Goal: Transaction & Acquisition: Subscribe to service/newsletter

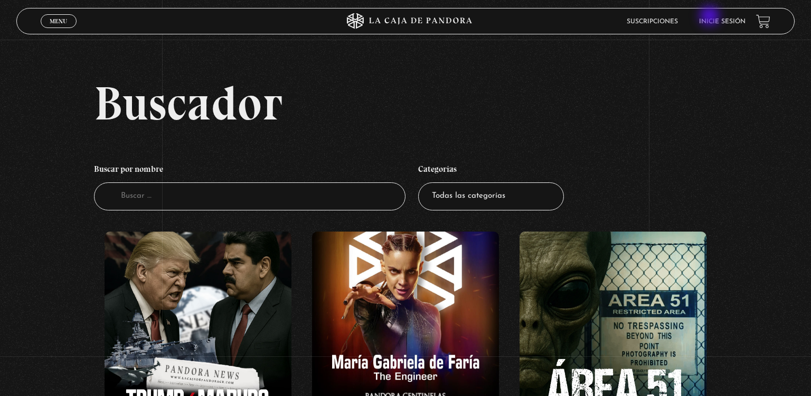
click at [711, 17] on li "Inicie sesión" at bounding box center [722, 21] width 46 height 16
click at [711, 25] on li "Inicie sesión" at bounding box center [722, 21] width 46 height 16
click at [719, 25] on li "Inicie sesión" at bounding box center [722, 21] width 46 height 16
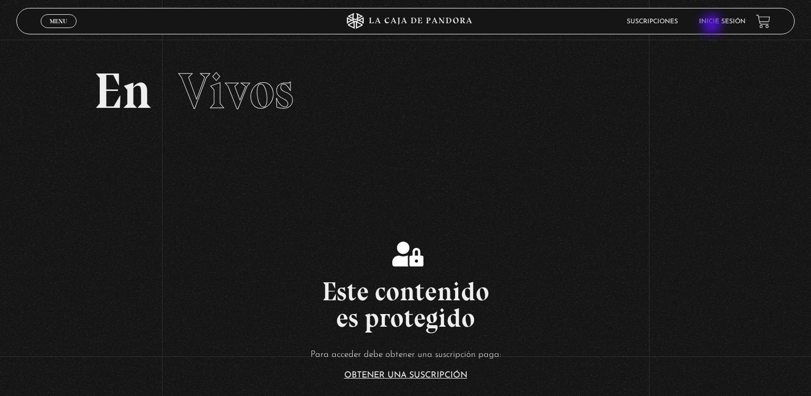
click at [713, 25] on li "Inicie sesión" at bounding box center [722, 21] width 46 height 16
click at [721, 25] on li "Inicie sesión" at bounding box center [722, 21] width 46 height 16
click at [663, 25] on li "Suscripciones" at bounding box center [652, 21] width 51 height 16
click at [717, 25] on li "Inicie sesión" at bounding box center [722, 21] width 46 height 16
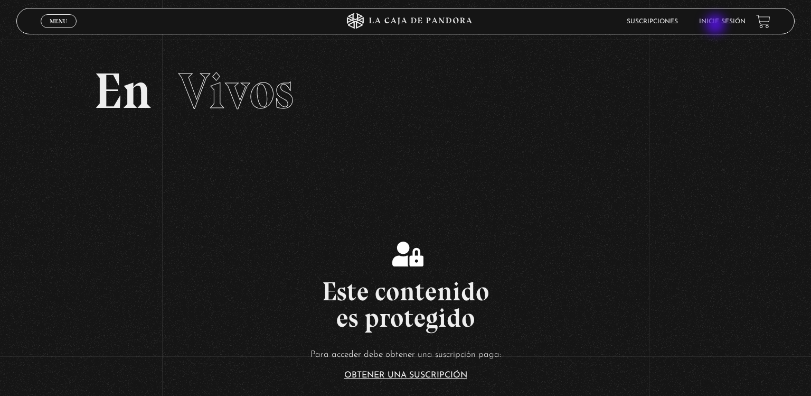
click at [717, 25] on li "Inicie sesión" at bounding box center [722, 21] width 46 height 16
click at [69, 27] on span "Cerrar" at bounding box center [58, 30] width 25 height 7
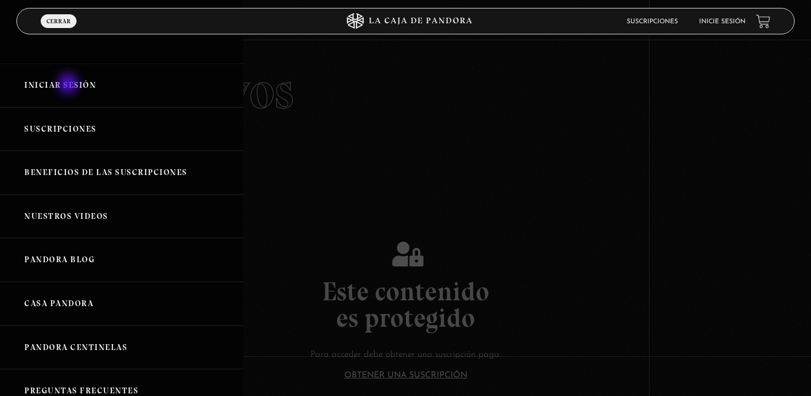
click at [69, 84] on link "Iniciar Sesión" at bounding box center [121, 85] width 243 height 44
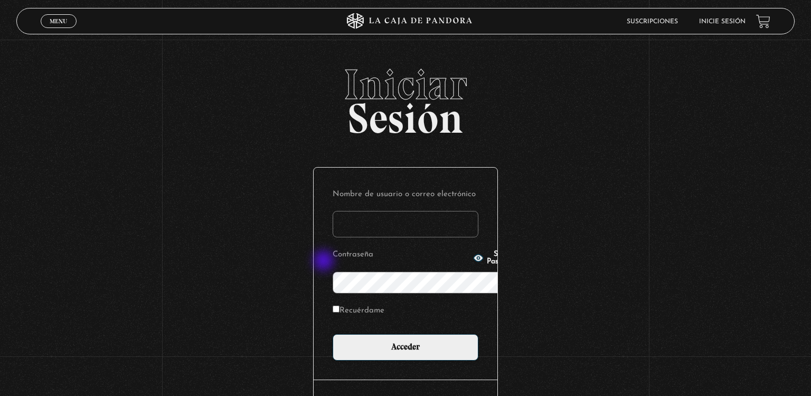
click at [473, 261] on icon "button" at bounding box center [478, 257] width 11 height 11
click at [333, 305] on input "Recuérdame" at bounding box center [336, 308] width 7 height 7
checkbox input "true"
click at [333, 211] on input "Nombre de usuario o correo electrónico" at bounding box center [406, 224] width 146 height 26
type input "erickadiezg@gmail.com"
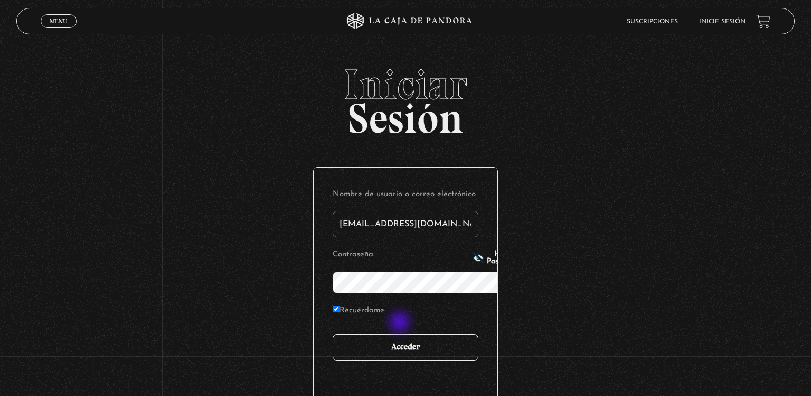
click at [401, 334] on input "Acceder" at bounding box center [406, 347] width 146 height 26
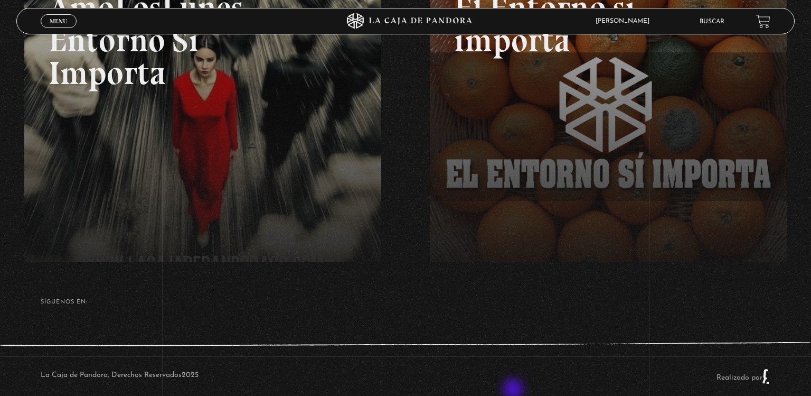
scroll to position [226, 0]
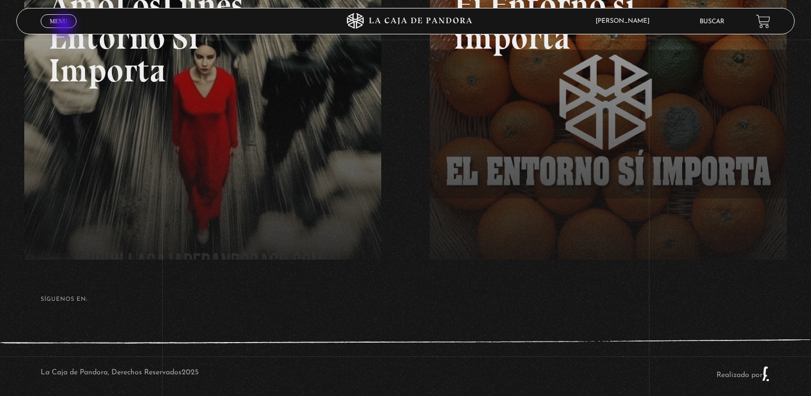
click at [65, 27] on span "Cerrar" at bounding box center [58, 30] width 25 height 7
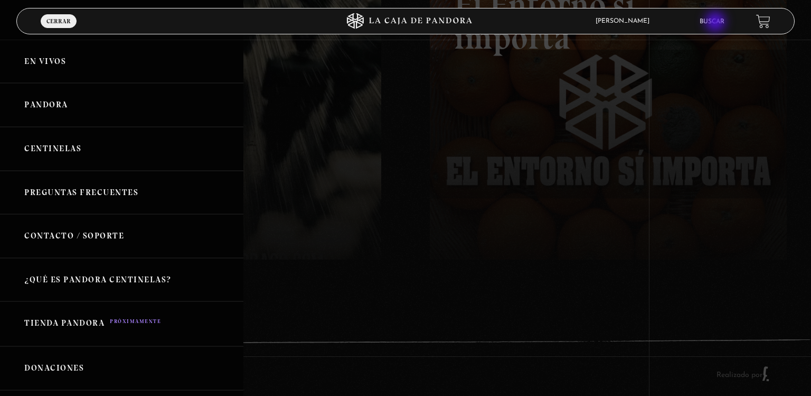
click at [717, 23] on link "Buscar" at bounding box center [712, 21] width 25 height 6
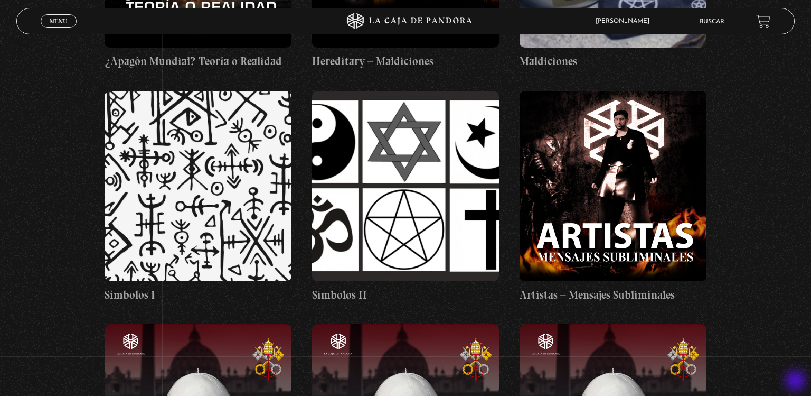
scroll to position [22460, 0]
